Goal: Information Seeking & Learning: Learn about a topic

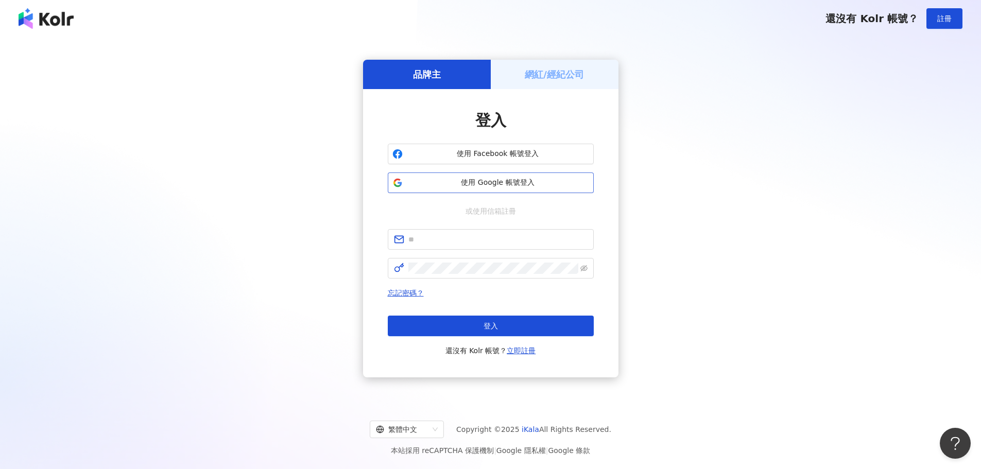
click at [513, 181] on span "使用 Google 帳號登入" at bounding box center [498, 183] width 182 height 10
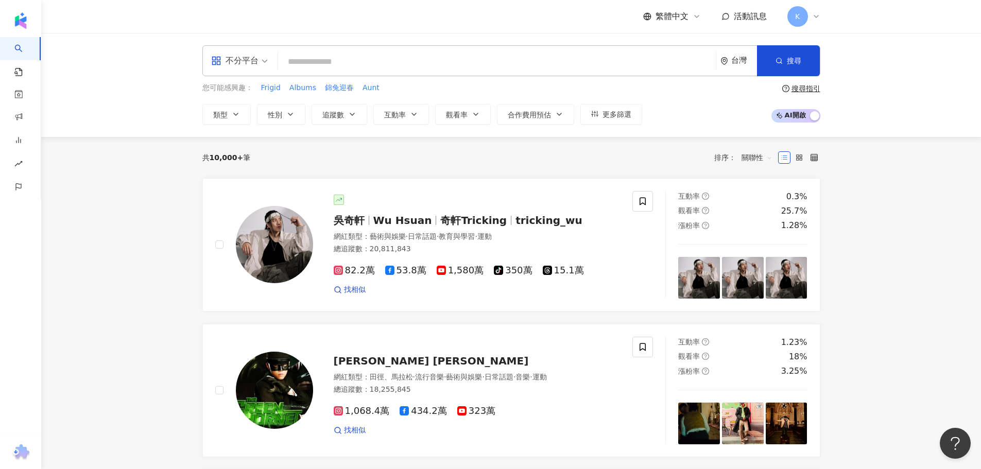
click at [361, 63] on input "search" at bounding box center [496, 62] width 429 height 20
type input "*"
type input "****"
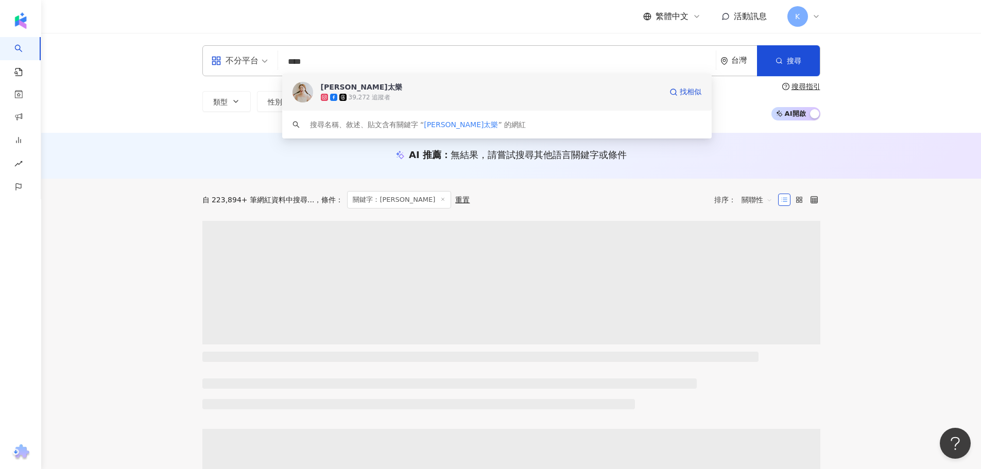
click at [372, 84] on span "莉芙太樂" at bounding box center [491, 87] width 341 height 10
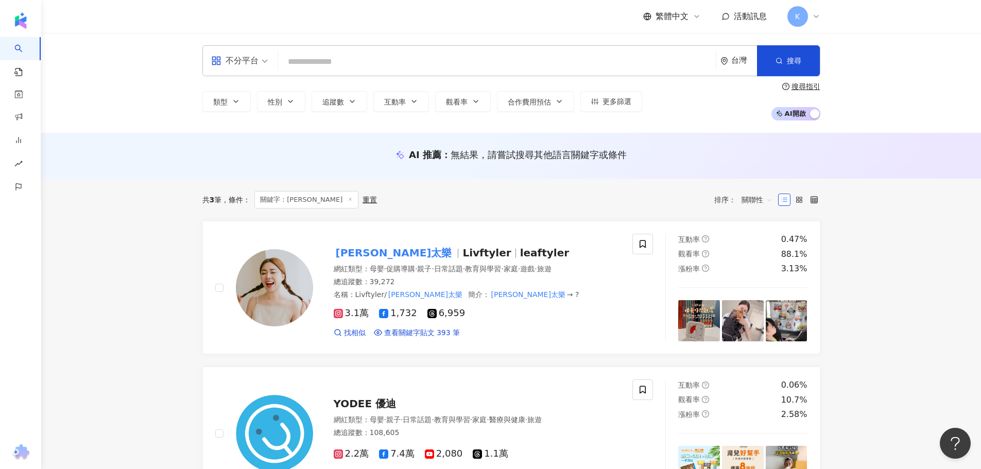
click at [367, 61] on input "search" at bounding box center [496, 62] width 429 height 20
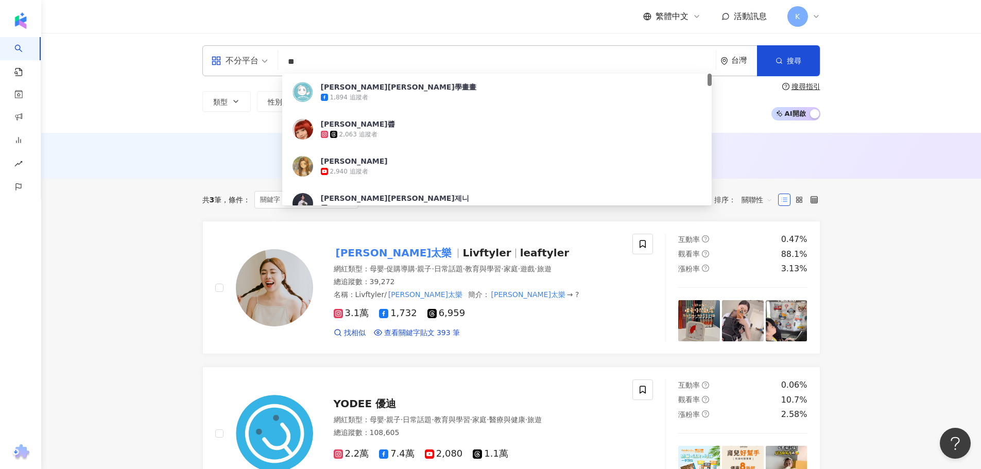
type input "*"
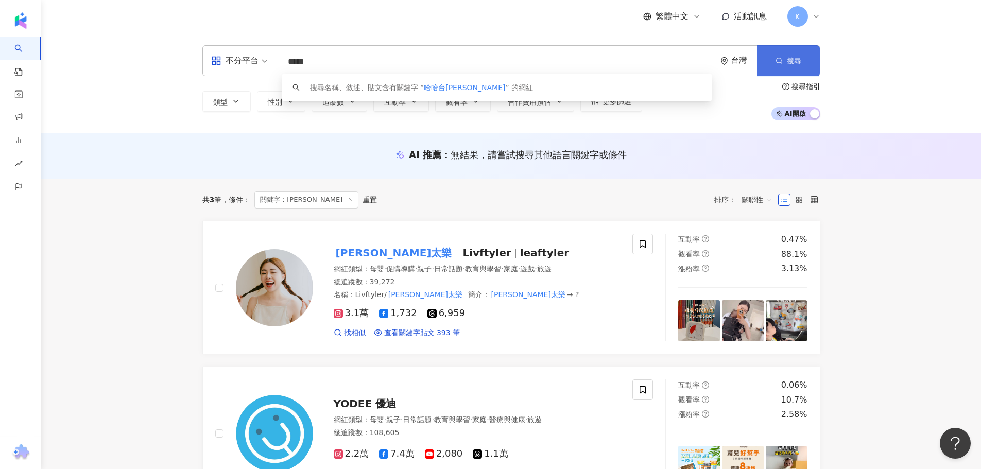
type input "*****"
click at [787, 58] on span "搜尋" at bounding box center [794, 61] width 14 height 8
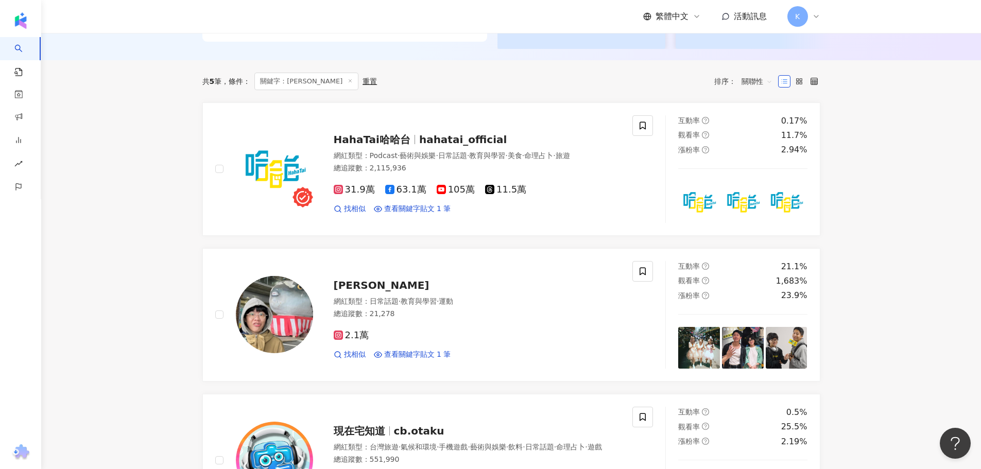
scroll to position [412, 0]
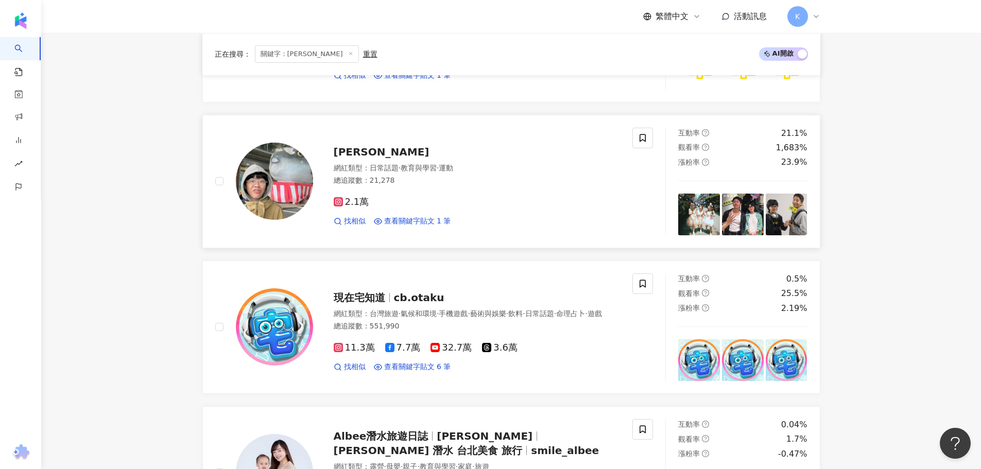
click at [341, 155] on span "[PERSON_NAME]" at bounding box center [382, 152] width 96 height 12
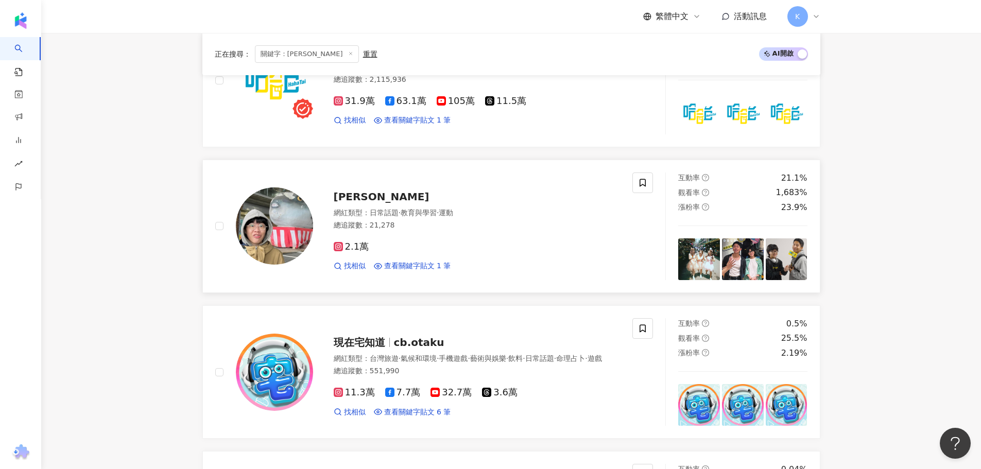
scroll to position [449, 0]
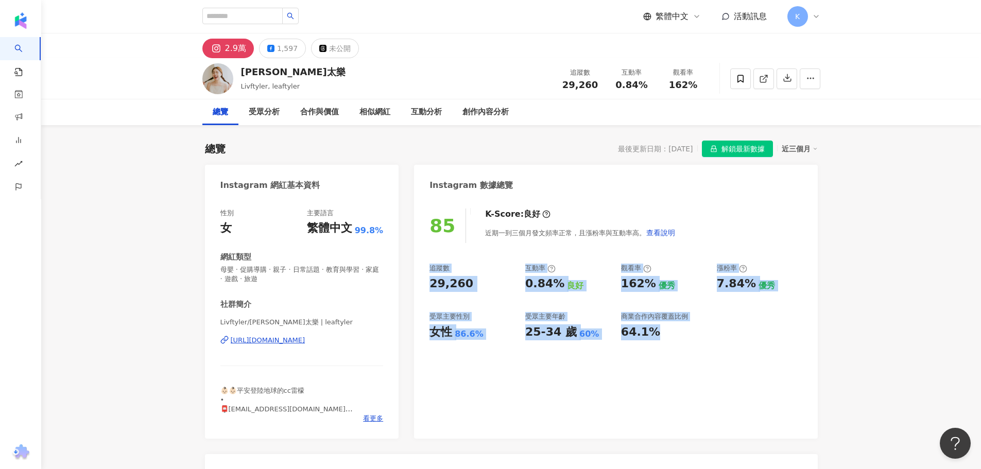
drag, startPoint x: 430, startPoint y: 266, endPoint x: 712, endPoint y: 324, distance: 288.6
click at [712, 324] on div "追蹤數 29,260 互動率 0.84% 良好 觀看率 162% 優秀 漲粉率 7.84% 優秀 受眾主要性別 女性 86.6% 受眾主要年齡 25-34 歲…" at bounding box center [615, 302] width 372 height 76
copy div "追蹤數 29,260 互動率 0.84% 良好 觀看率 162% 優秀 漲粉率 7.84% 優秀 受眾主要性別 女性 86.6% 受眾主要年齡 25-34 歲…"
click at [612, 286] on div "追蹤數 29,260 互動率 0.84% 良好 觀看率 162% 優秀 漲粉率 7.84% 優秀 受眾主要性別 女性 86.6% 受眾主要年齡 25-34 歲…" at bounding box center [615, 302] width 372 height 76
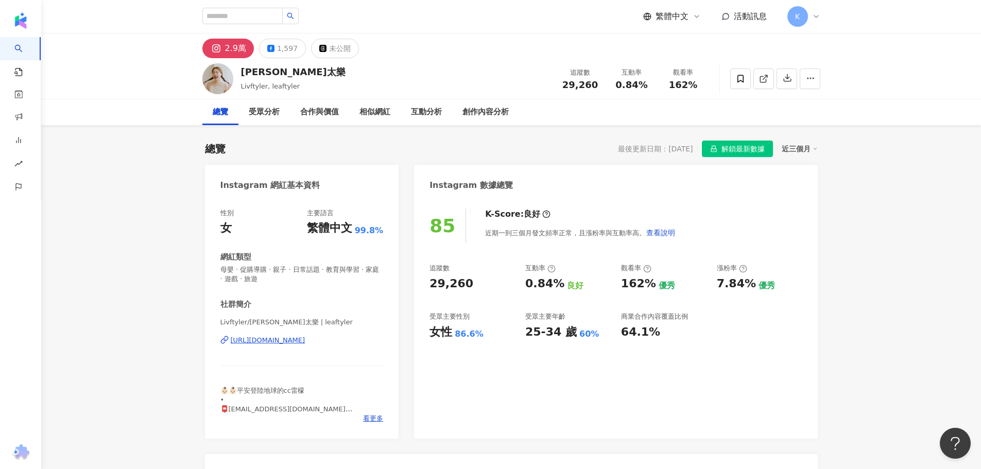
click at [447, 286] on div "29,260" at bounding box center [451, 284] width 44 height 16
copy div "29,260"
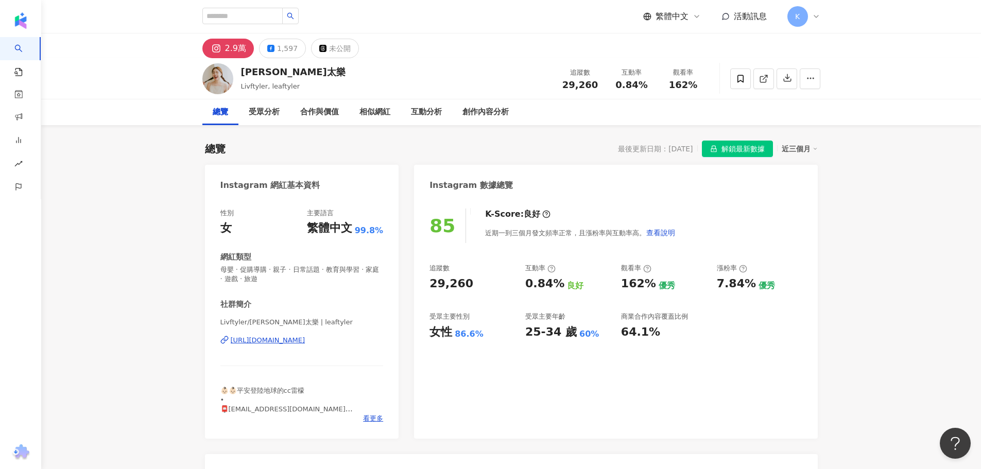
click at [541, 289] on div "0.84%" at bounding box center [544, 284] width 39 height 16
click at [549, 286] on div "0.84%" at bounding box center [544, 284] width 39 height 16
drag, startPoint x: 558, startPoint y: 283, endPoint x: 527, endPoint y: 281, distance: 31.5
click at [527, 281] on div "0.84%" at bounding box center [544, 284] width 39 height 16
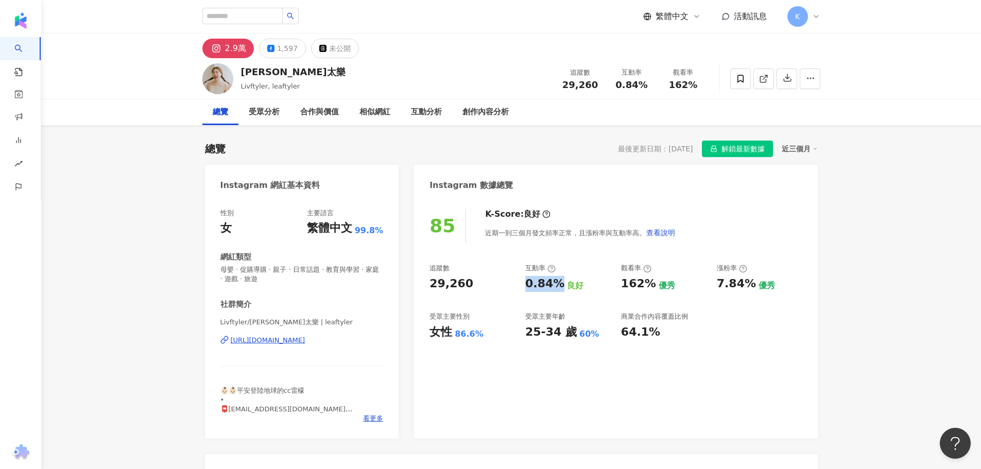
copy div "0.84%"
click at [643, 283] on div "162%" at bounding box center [638, 284] width 35 height 16
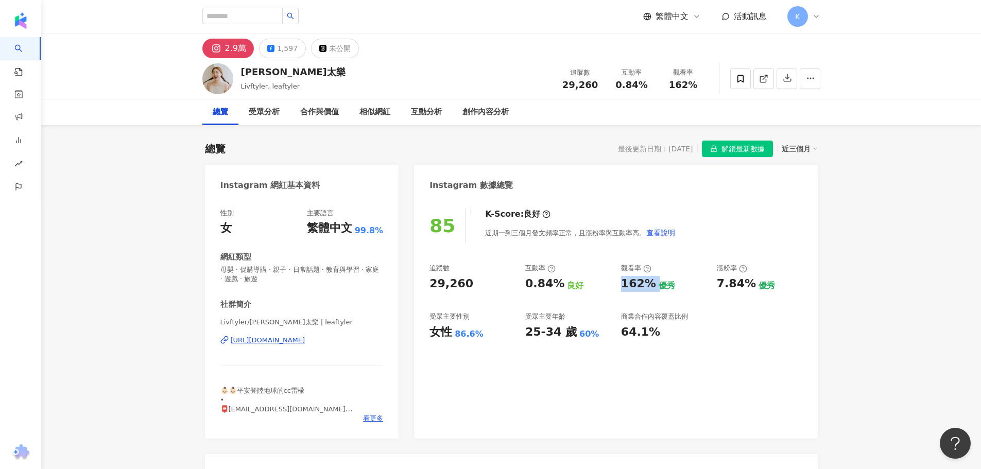
copy div "162%"
drag, startPoint x: 718, startPoint y: 264, endPoint x: 735, endPoint y: 266, distance: 17.1
click at [735, 265] on div "漲粉率" at bounding box center [732, 268] width 30 height 9
copy div "漲粉率"
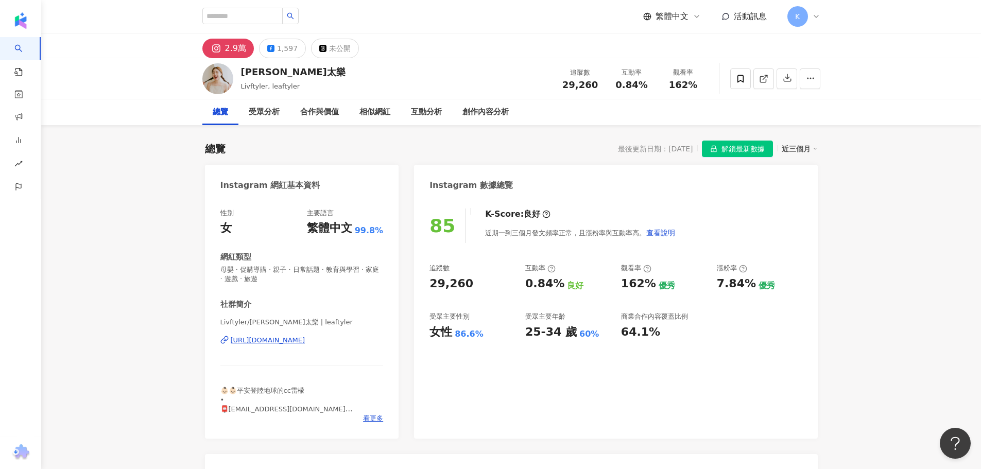
click at [737, 288] on div "7.84%" at bounding box center [736, 284] width 39 height 16
click at [722, 287] on div "7.84%" at bounding box center [736, 284] width 39 height 16
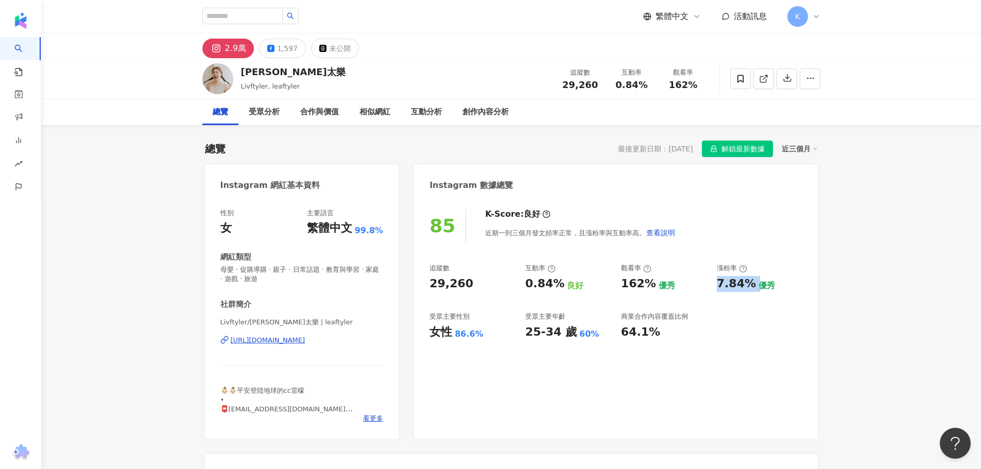
click at [722, 287] on div "7.84%" at bounding box center [736, 284] width 39 height 16
copy div "7.84%"
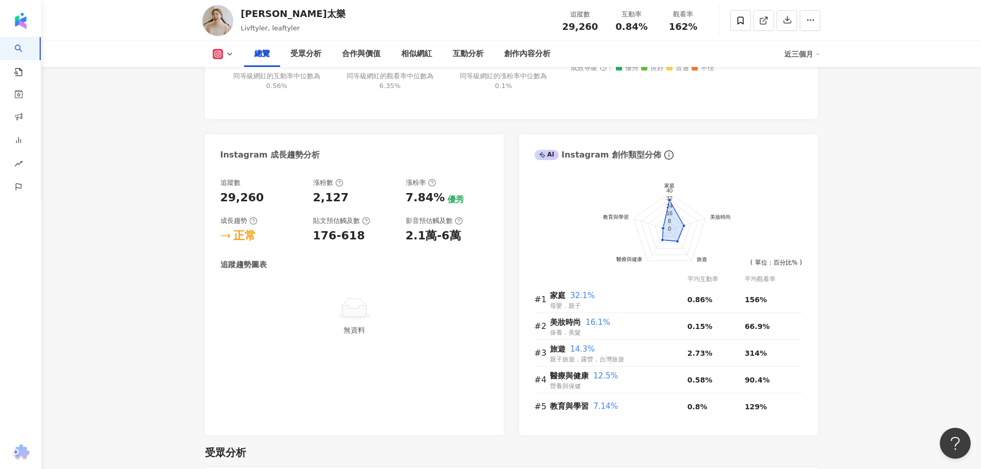
scroll to position [566, 0]
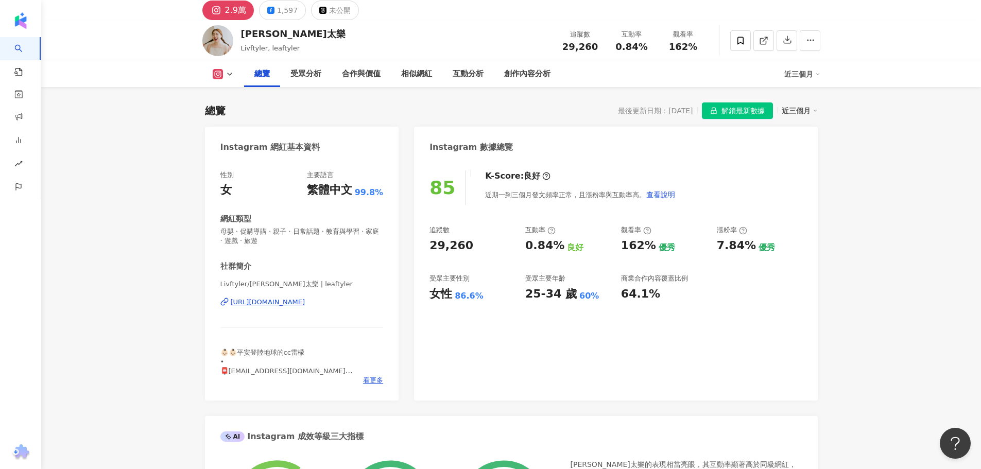
scroll to position [0, 0]
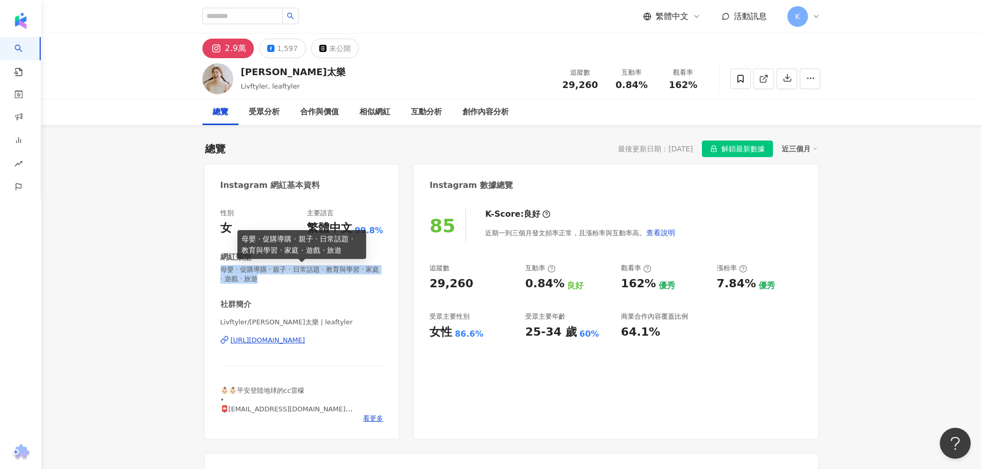
drag, startPoint x: 220, startPoint y: 268, endPoint x: 279, endPoint y: 278, distance: 59.5
click at [279, 278] on span "母嬰 · 促購導購 · 親子 · 日常話題 · 教育與學習 · 家庭 · 遊戲 · 旅遊" at bounding box center [301, 274] width 163 height 19
copy span "母嬰 · 促購導購 · 親子 · 日常話題 · 教育與學習 · 家庭 · 遊戲 · 旅遊"
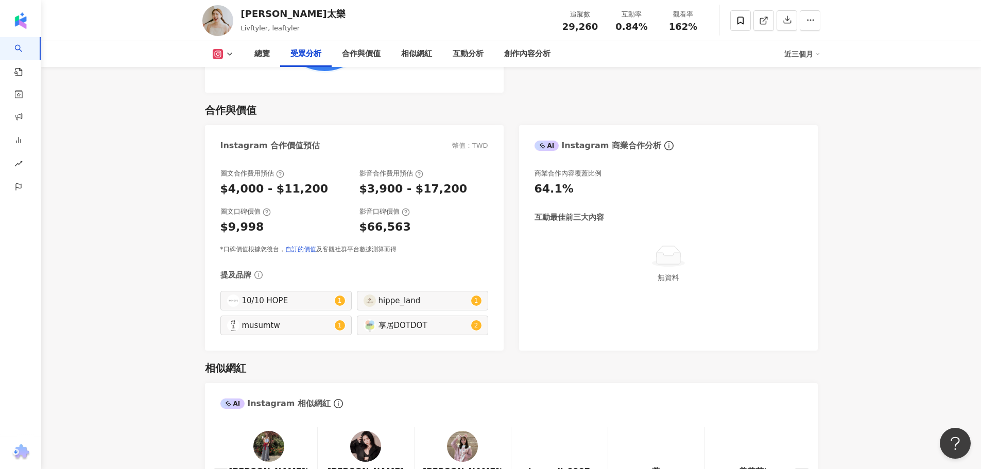
scroll to position [1390, 0]
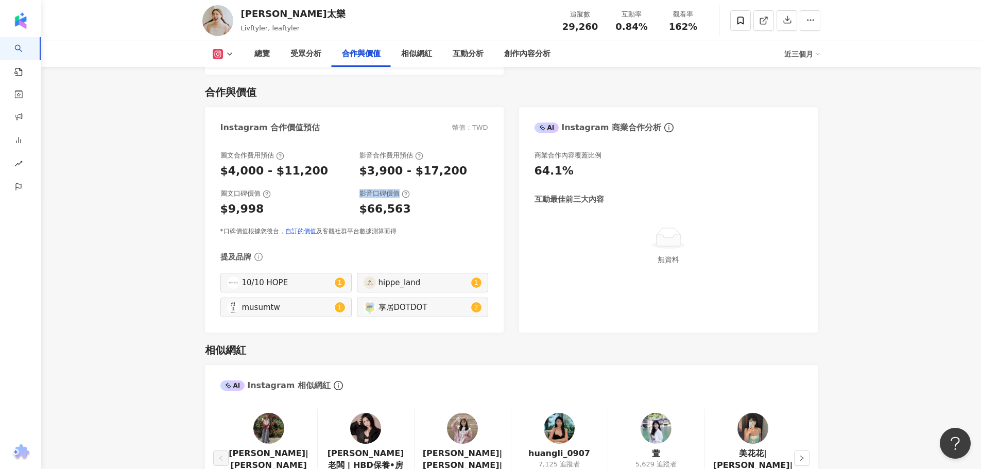
drag, startPoint x: 360, startPoint y: 194, endPoint x: 397, endPoint y: 197, distance: 36.7
click at [397, 197] on div "影音口碑價值" at bounding box center [384, 193] width 50 height 9
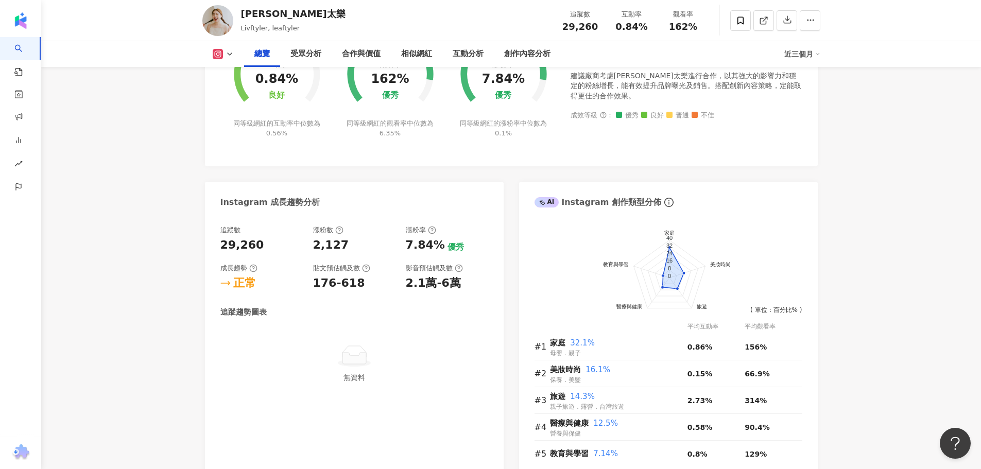
scroll to position [463, 0]
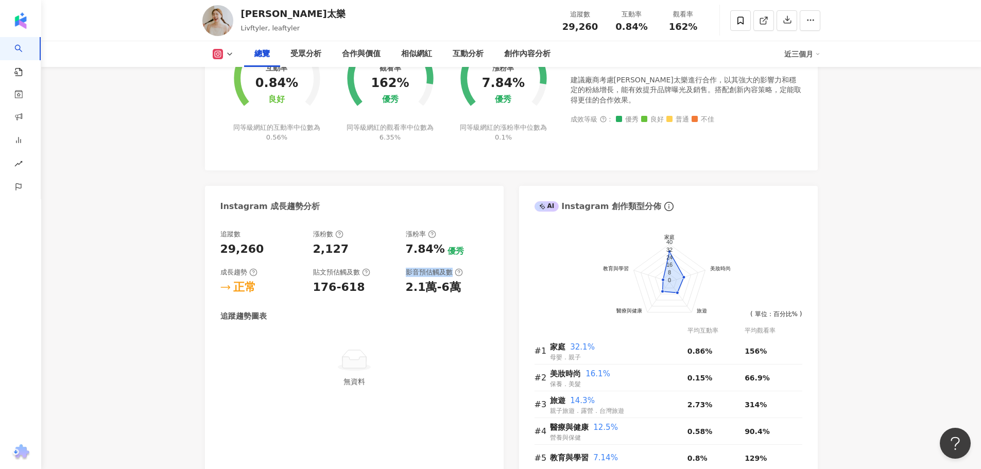
drag, startPoint x: 406, startPoint y: 269, endPoint x: 449, endPoint y: 269, distance: 43.2
click at [449, 269] on div "影音預估觸及數" at bounding box center [434, 272] width 57 height 9
copy div "影音預估觸及數"
click at [416, 283] on div "2.1萬-6萬" at bounding box center [433, 288] width 55 height 16
drag, startPoint x: 406, startPoint y: 289, endPoint x: 451, endPoint y: 283, distance: 45.7
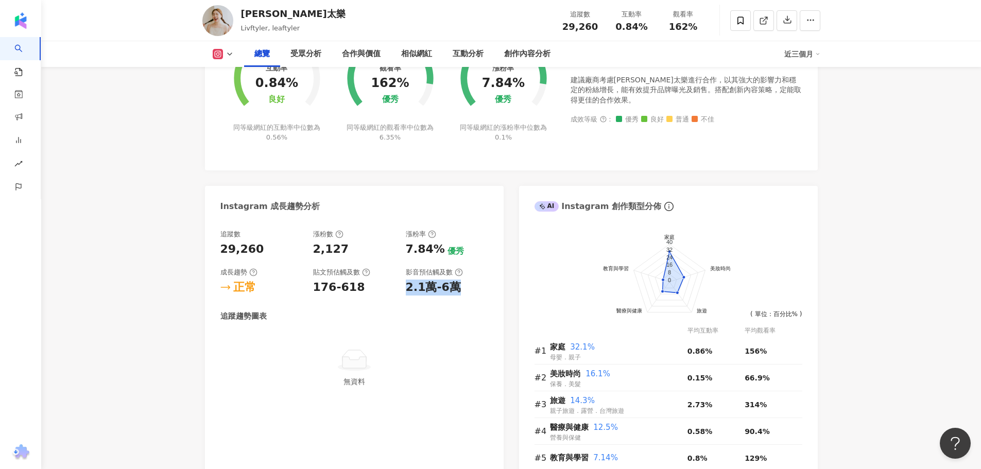
click at [451, 283] on div "2.1萬-6萬" at bounding box center [433, 288] width 55 height 16
copy div "2.1萬-6萬"
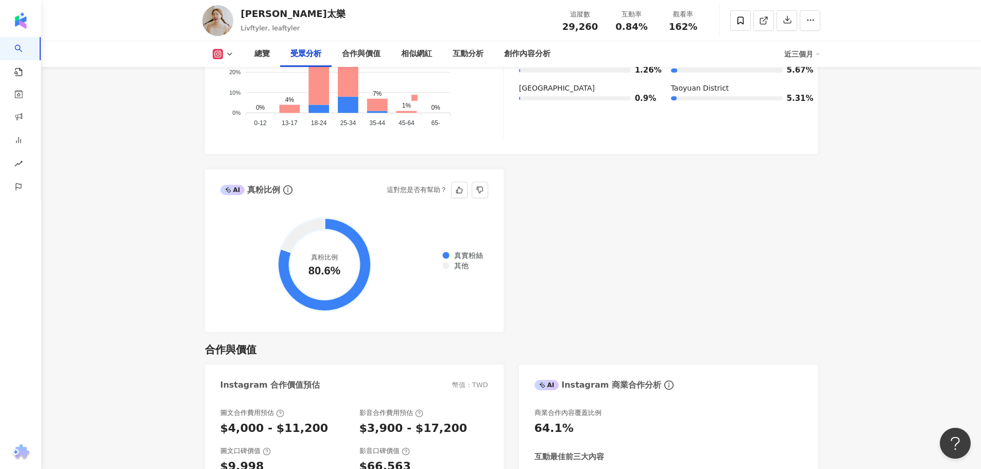
scroll to position [1338, 0]
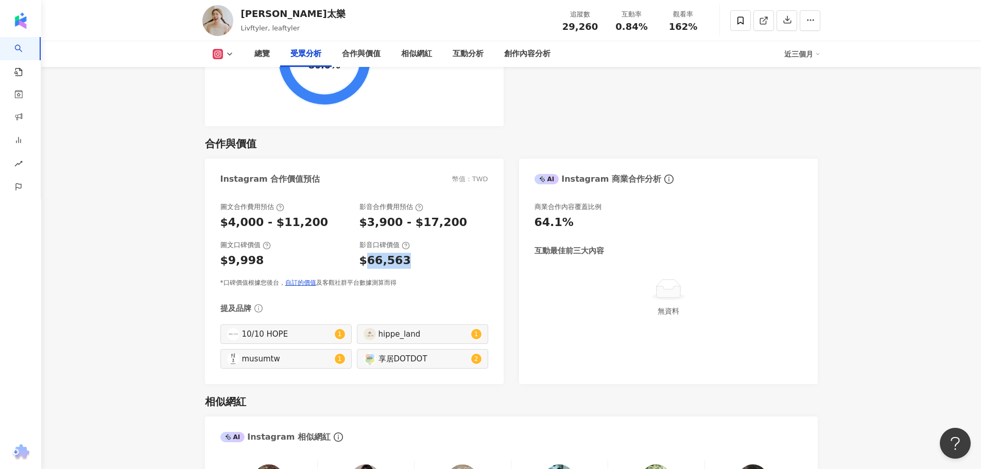
drag, startPoint x: 366, startPoint y: 264, endPoint x: 415, endPoint y: 263, distance: 49.4
click at [415, 263] on div "$66,563" at bounding box center [423, 261] width 129 height 16
click at [362, 258] on div "$66,563" at bounding box center [384, 261] width 51 height 16
drag, startPoint x: 360, startPoint y: 258, endPoint x: 406, endPoint y: 263, distance: 46.0
click at [406, 263] on div "$66,563" at bounding box center [423, 261] width 129 height 16
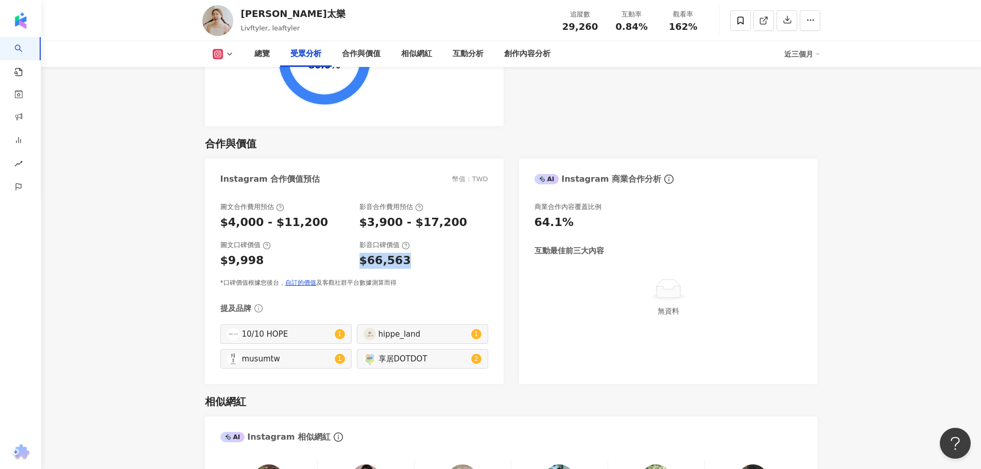
copy div "$66,563"
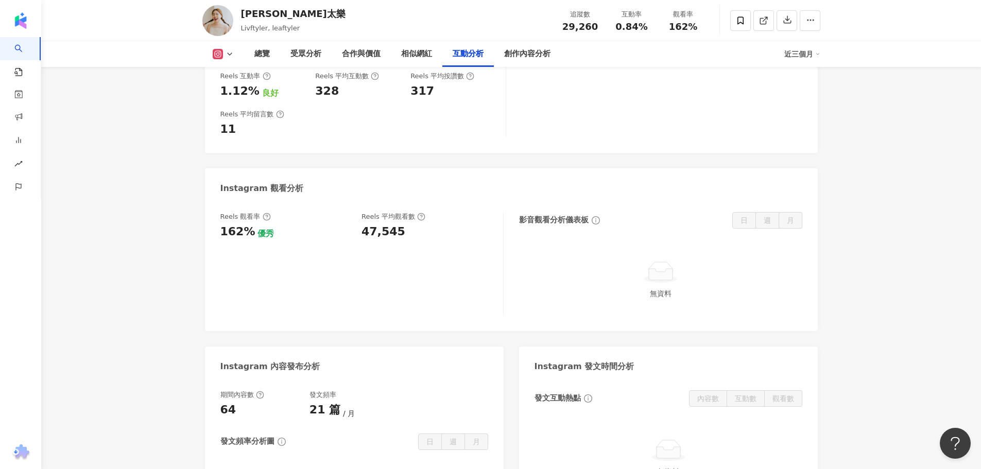
scroll to position [2213, 0]
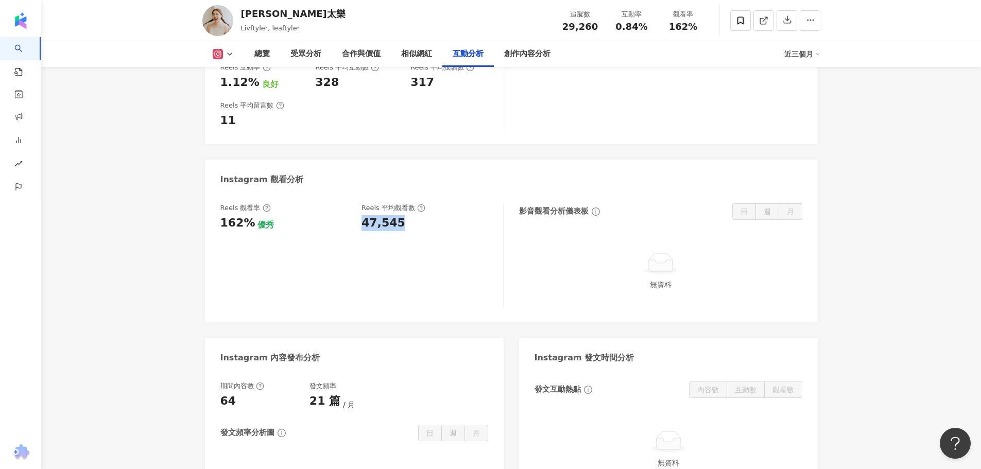
drag, startPoint x: 361, startPoint y: 200, endPoint x: 398, endPoint y: 204, distance: 37.2
click at [398, 204] on div "Reels 觀看率 162% 優秀 Reels 平均觀看數 47,545" at bounding box center [356, 217] width 272 height 28
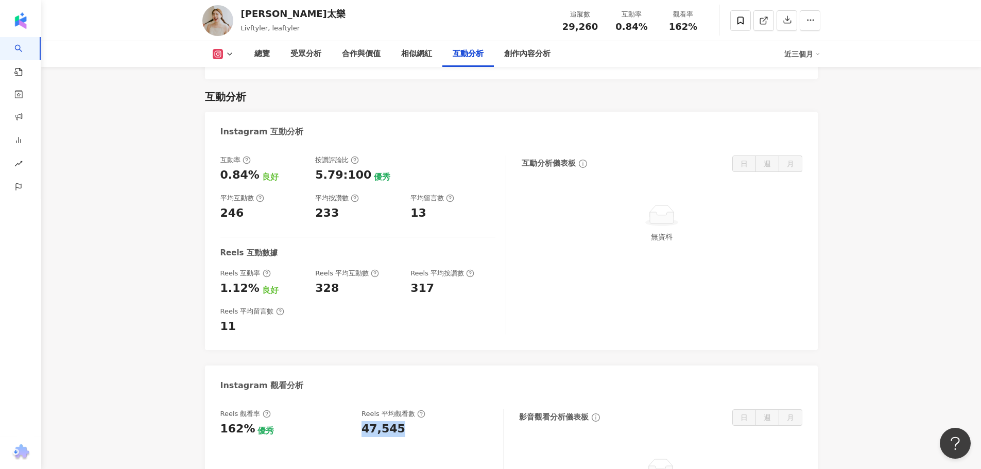
click at [747, 276] on div "互動分析儀表板 日 週 月 無資料" at bounding box center [661, 244] width 281 height 179
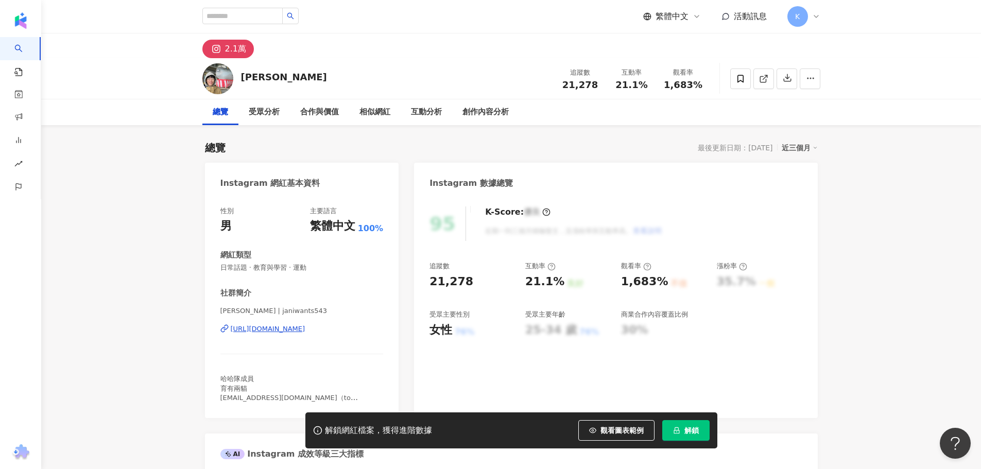
click at [700, 436] on button "解鎖" at bounding box center [685, 430] width 47 height 21
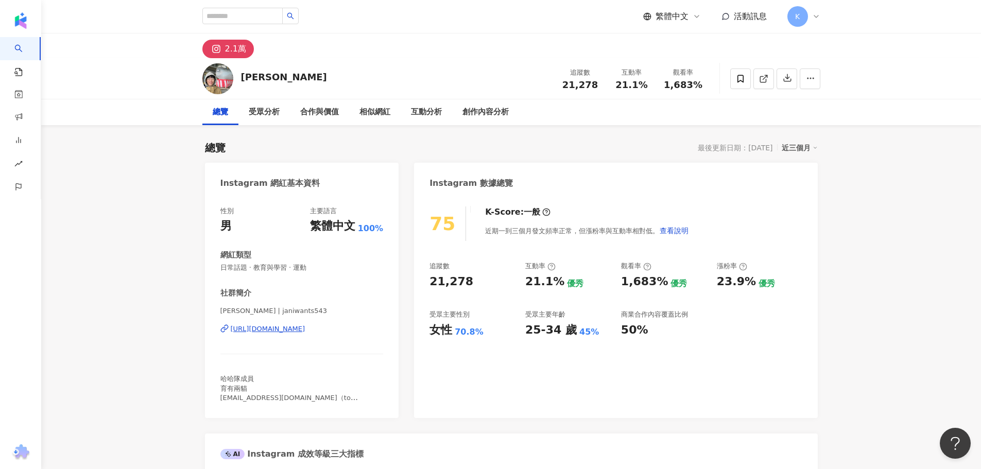
click at [456, 291] on div "追蹤數 21,278 互動率 21.1% 優秀 觀看率 1,683% 優秀 漲粉率 23.9% 優秀 受眾主要性別 女性 70.8% 受眾主要年齡 25-34…" at bounding box center [615, 299] width 372 height 76
click at [456, 284] on div "21,278" at bounding box center [451, 282] width 44 height 16
copy div "21,278"
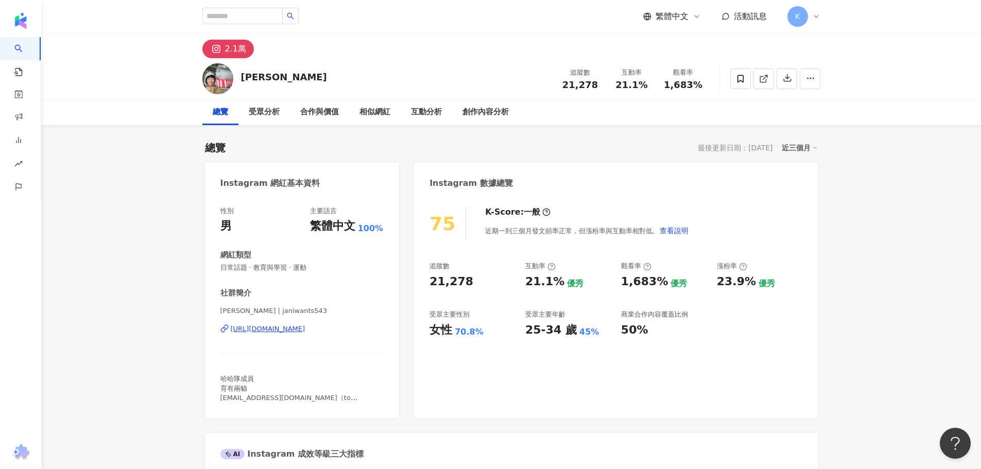
click at [537, 268] on div "互動率" at bounding box center [540, 265] width 30 height 9
click at [527, 267] on div "互動率" at bounding box center [540, 265] width 30 height 9
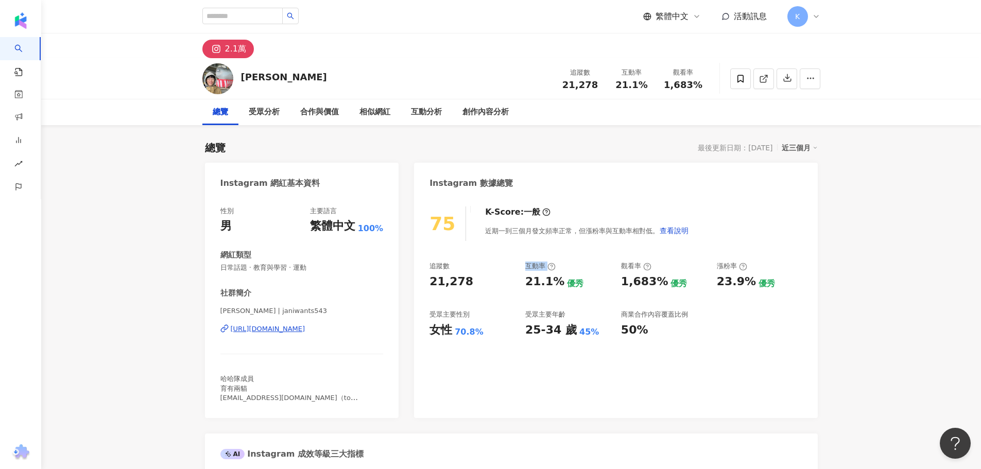
copy div "互動率"
click at [531, 284] on div "21.1%" at bounding box center [544, 282] width 39 height 16
copy div "21.1%"
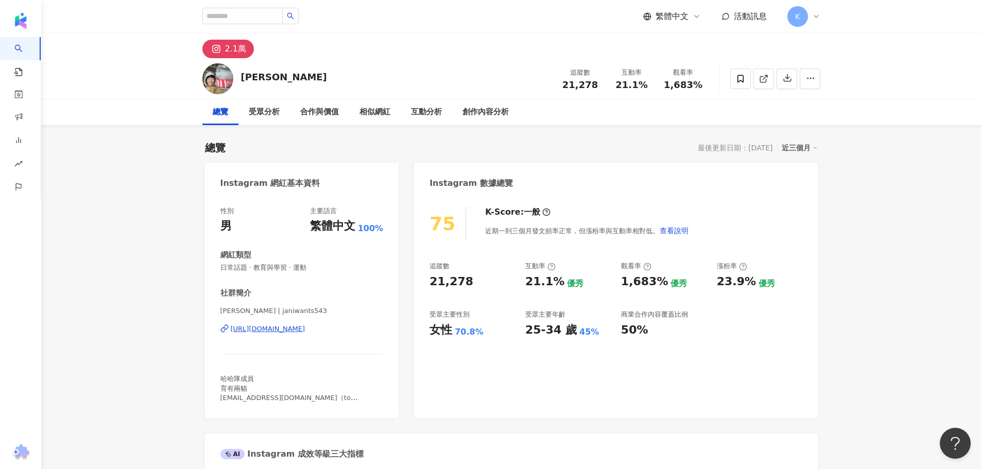
click at [640, 283] on div "1,683%" at bounding box center [644, 282] width 47 height 16
drag, startPoint x: 659, startPoint y: 282, endPoint x: 624, endPoint y: 283, distance: 34.5
click at [622, 286] on div "1,683%" at bounding box center [644, 282] width 47 height 16
copy div "1,683%"
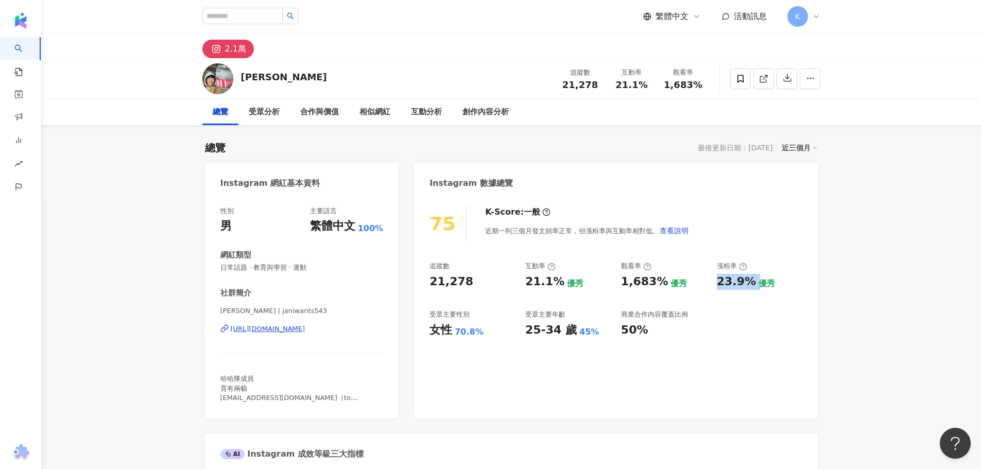
drag, startPoint x: 716, startPoint y: 281, endPoint x: 754, endPoint y: 282, distance: 38.1
click at [754, 282] on div "追蹤數 21,278 互動率 21.1% 優秀 觀看率 1,683% 優秀 漲粉率 23.9% 優秀 受眾主要性別 女性 70.8% 受眾主要年齡 25-34…" at bounding box center [615, 299] width 372 height 76
copy div "23.9%"
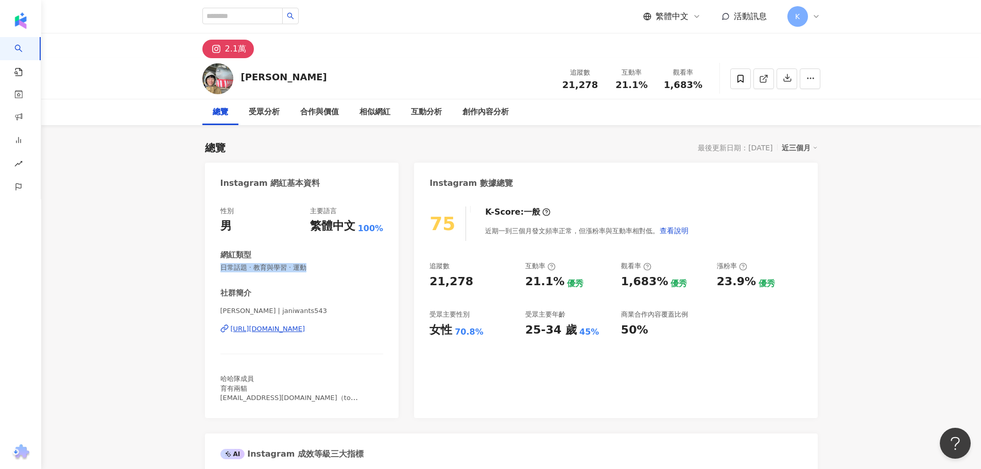
drag, startPoint x: 222, startPoint y: 272, endPoint x: 319, endPoint y: 277, distance: 96.9
click at [319, 277] on div "性別 男 主要語言 繁體中文 100% 網紅類型 日常話題 · 教育與學習 · 運動 社群簡介 [PERSON_NAME]飛彼多 | janiwants543…" at bounding box center [301, 304] width 163 height 196
copy span "日常話題 · 教育與學習 · 運動"
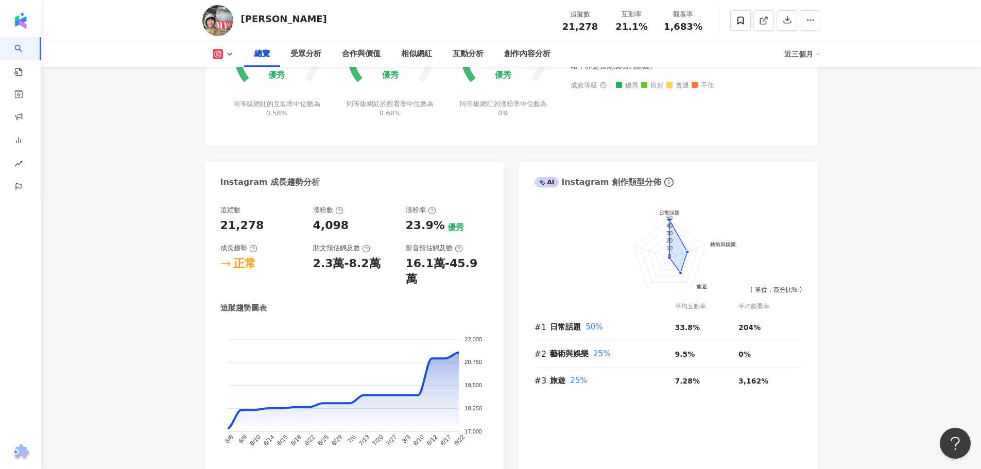
scroll to position [463, 0]
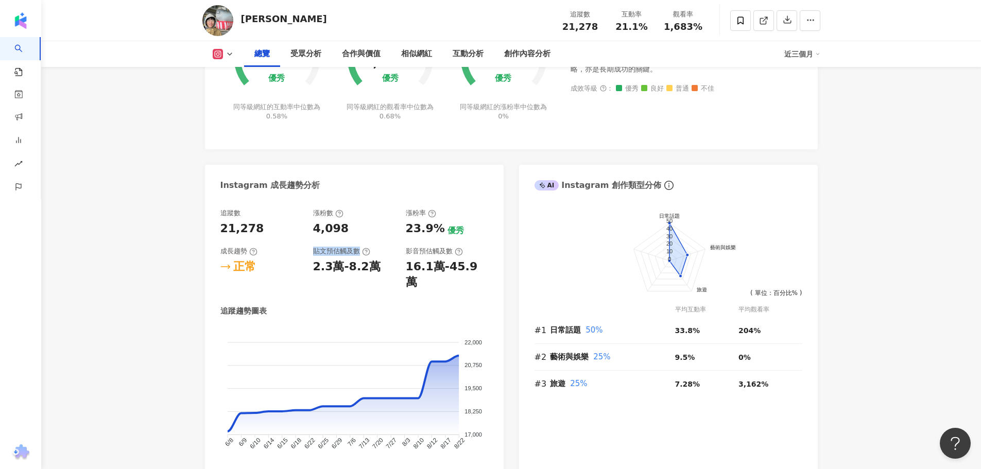
drag, startPoint x: 313, startPoint y: 252, endPoint x: 357, endPoint y: 247, distance: 43.5
click at [357, 247] on div "貼文預估觸及數" at bounding box center [341, 251] width 57 height 9
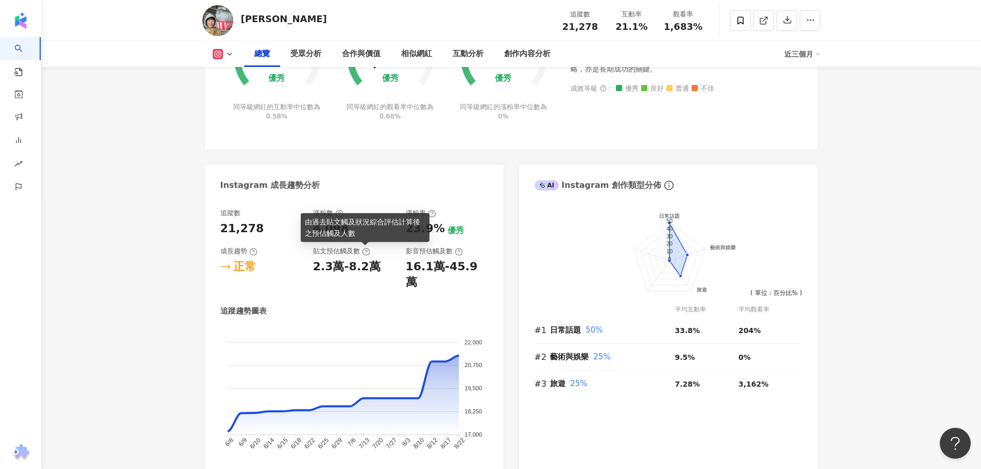
click at [416, 268] on div "16.1萬-45.9萬" at bounding box center [447, 275] width 82 height 32
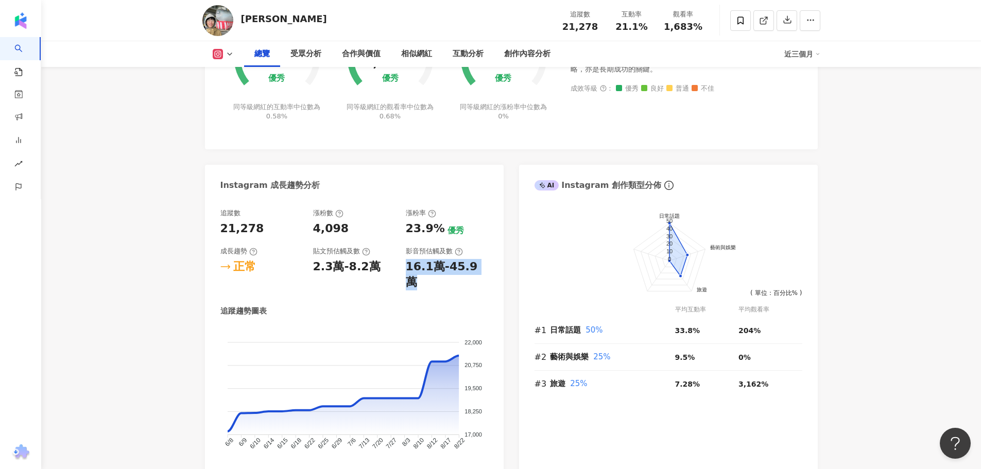
drag, startPoint x: 406, startPoint y: 266, endPoint x: 477, endPoint y: 263, distance: 71.1
click at [477, 263] on div "16.1萬-45.9萬" at bounding box center [447, 275] width 82 height 32
copy div "16.1萬-45.9萬"
click at [412, 271] on div "16.1萬-45.9萬" at bounding box center [447, 275] width 82 height 32
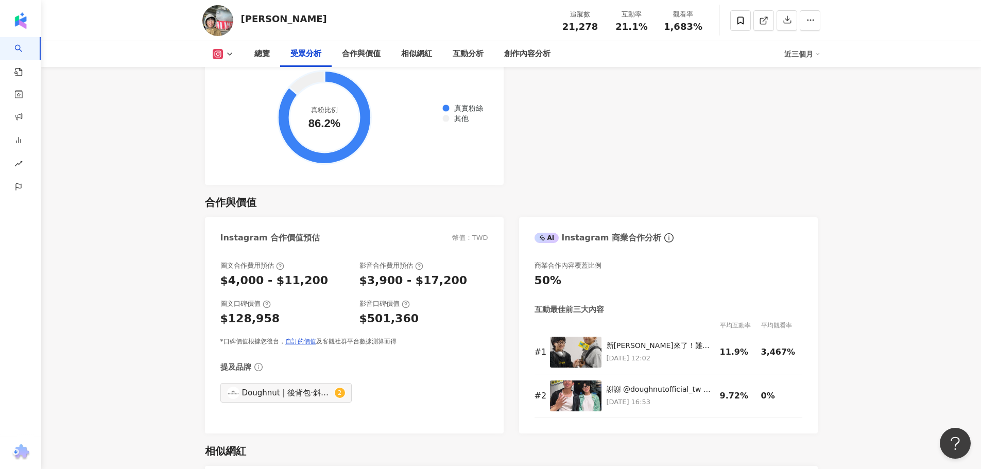
scroll to position [1287, 0]
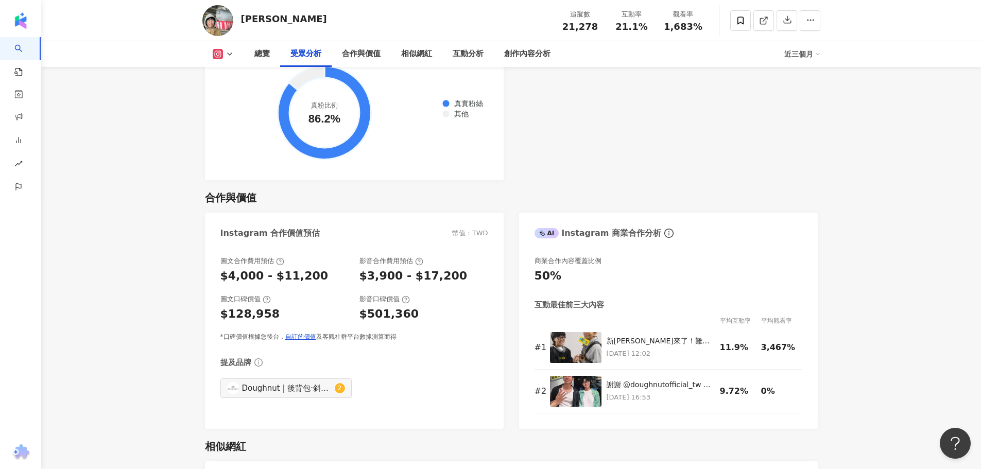
click at [365, 306] on div "$501,360" at bounding box center [389, 314] width 60 height 16
drag, startPoint x: 360, startPoint y: 299, endPoint x: 417, endPoint y: 302, distance: 57.2
click at [417, 306] on div "$501,360" at bounding box center [423, 314] width 129 height 16
copy div "$501,360"
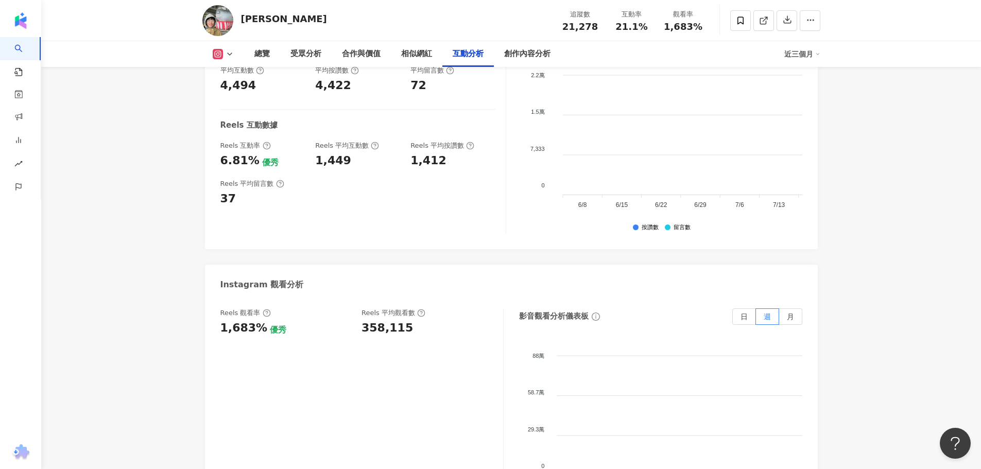
scroll to position [2213, 0]
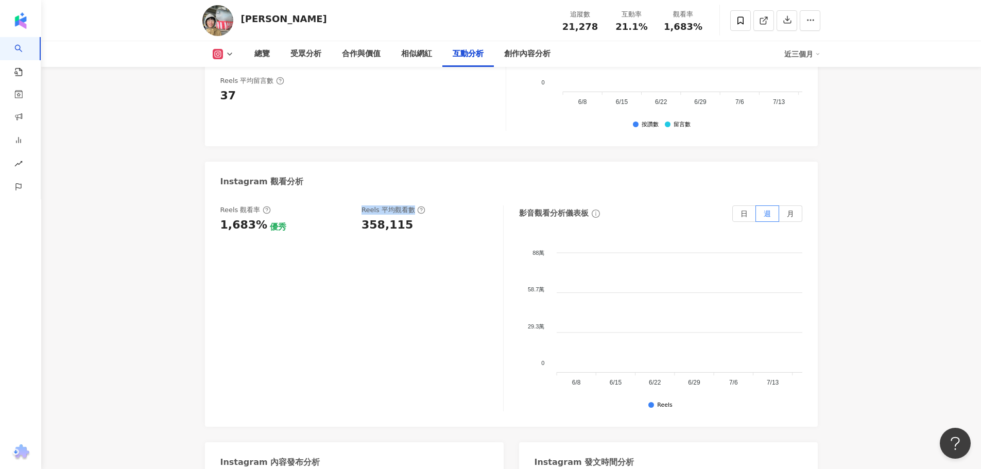
drag, startPoint x: 362, startPoint y: 186, endPoint x: 411, endPoint y: 184, distance: 49.4
click at [411, 205] on div "Reels 平均觀看數" at bounding box center [393, 209] width 64 height 9
copy div "Reels 平均觀看數"
click at [368, 217] on div "358,115" at bounding box center [386, 225] width 51 height 16
drag, startPoint x: 360, startPoint y: 200, endPoint x: 416, endPoint y: 201, distance: 56.1
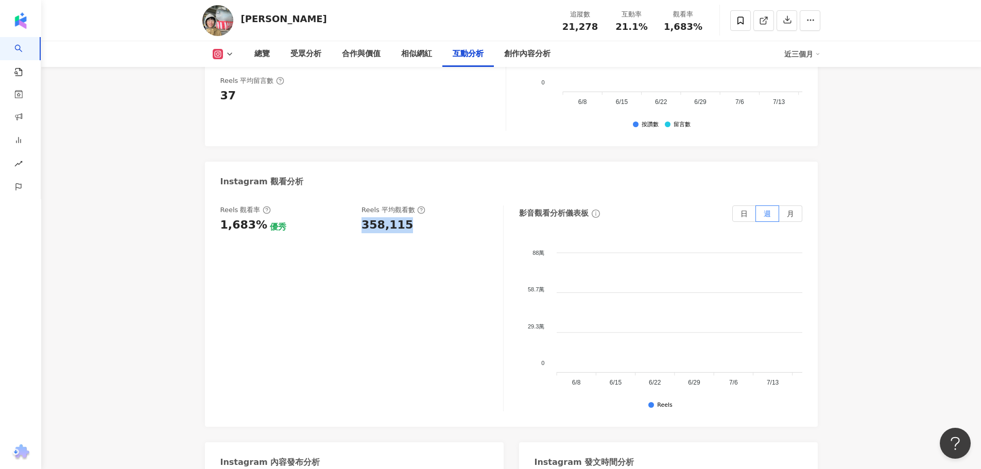
click at [416, 205] on div "Reels 觀看率 1,683% 優秀 [PERSON_NAME] 平均觀看數 358,115" at bounding box center [356, 219] width 272 height 28
copy div "358,115"
